Goal: Task Accomplishment & Management: Manage account settings

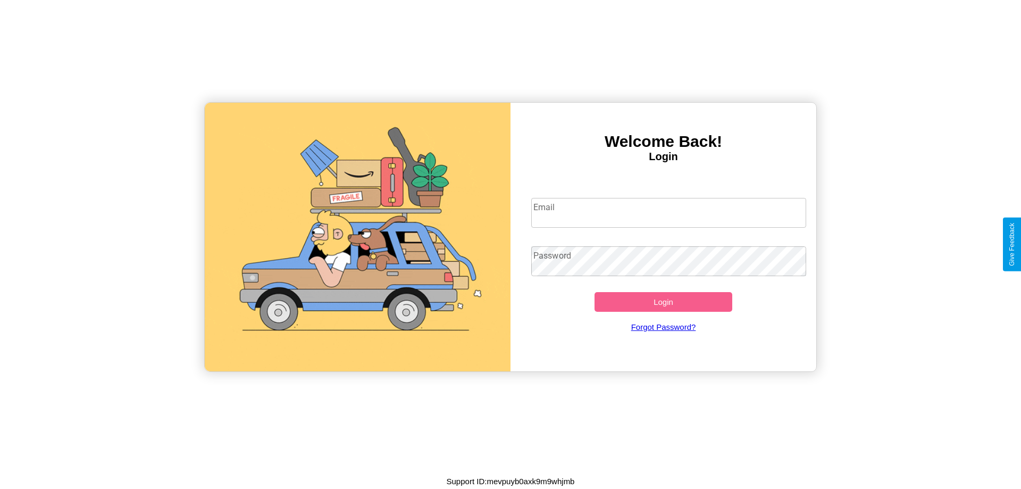
click at [669, 212] on input "Email" at bounding box center [669, 213] width 276 height 30
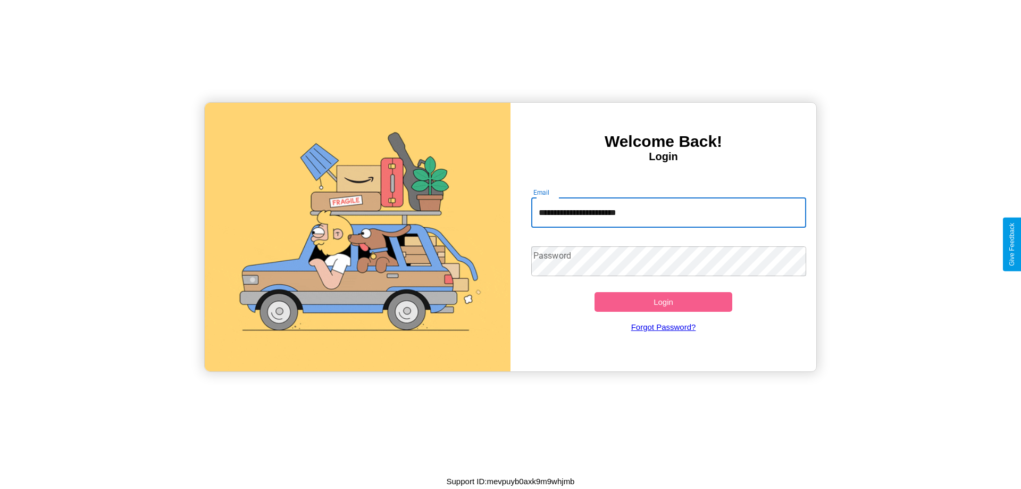
type input "**********"
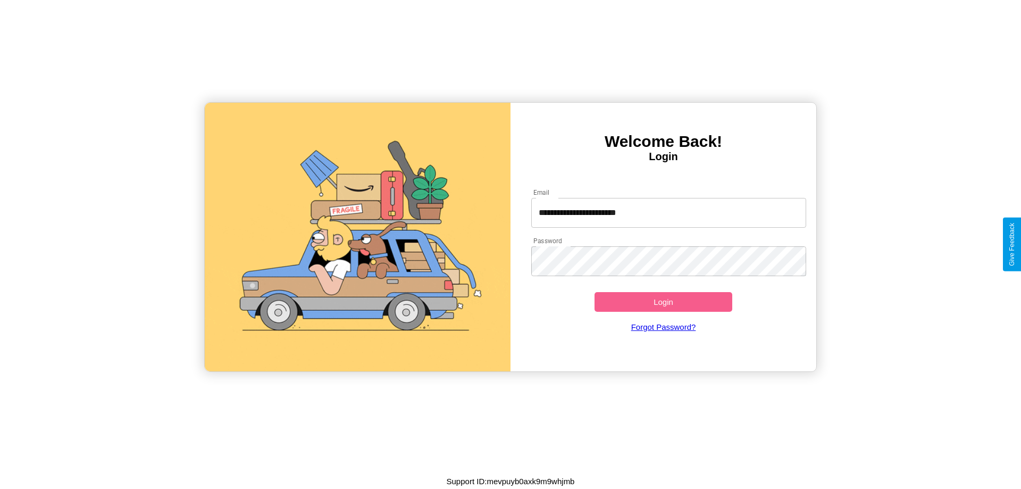
click at [663, 302] on button "Login" at bounding box center [664, 302] width 138 height 20
